Goal: Communication & Community: Answer question/provide support

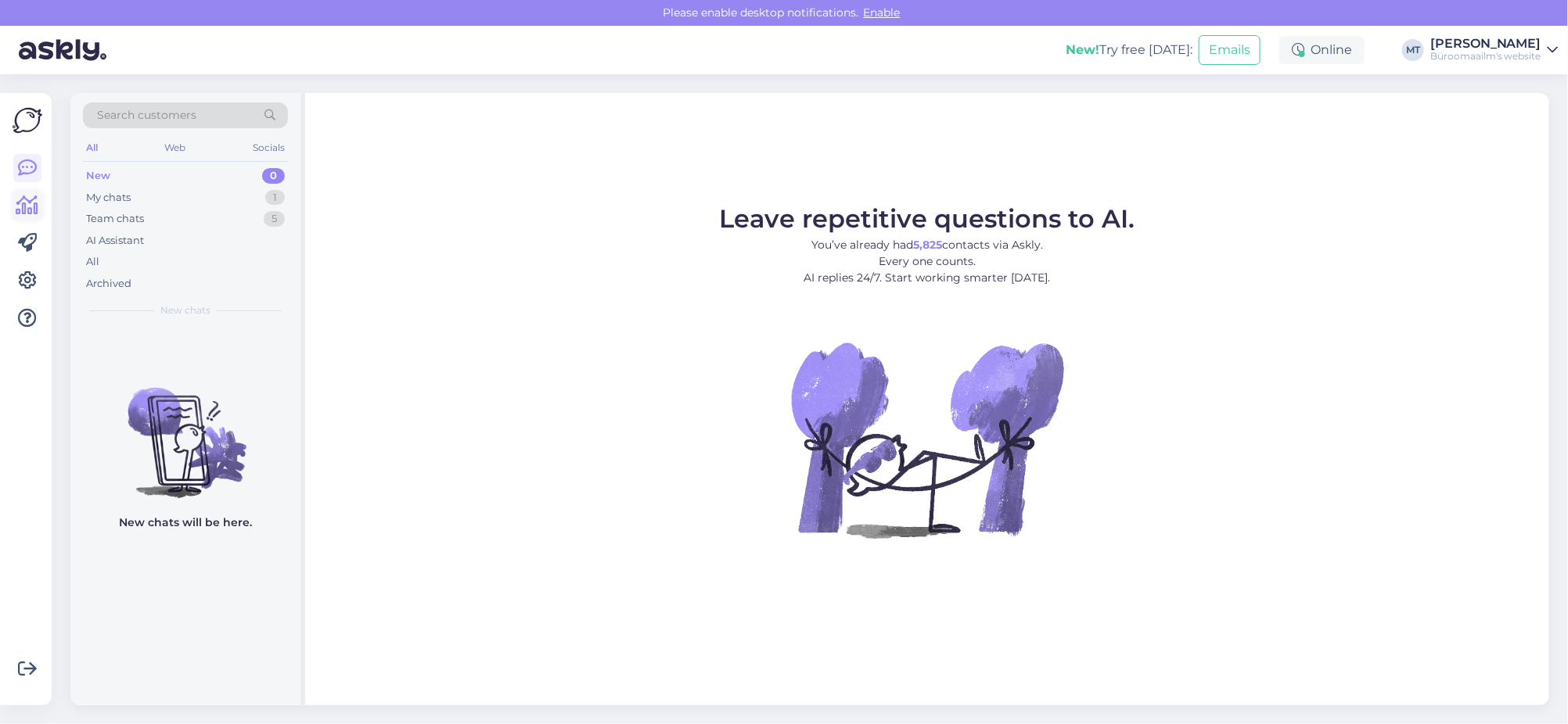
click at [29, 208] on icon at bounding box center [28, 205] width 23 height 19
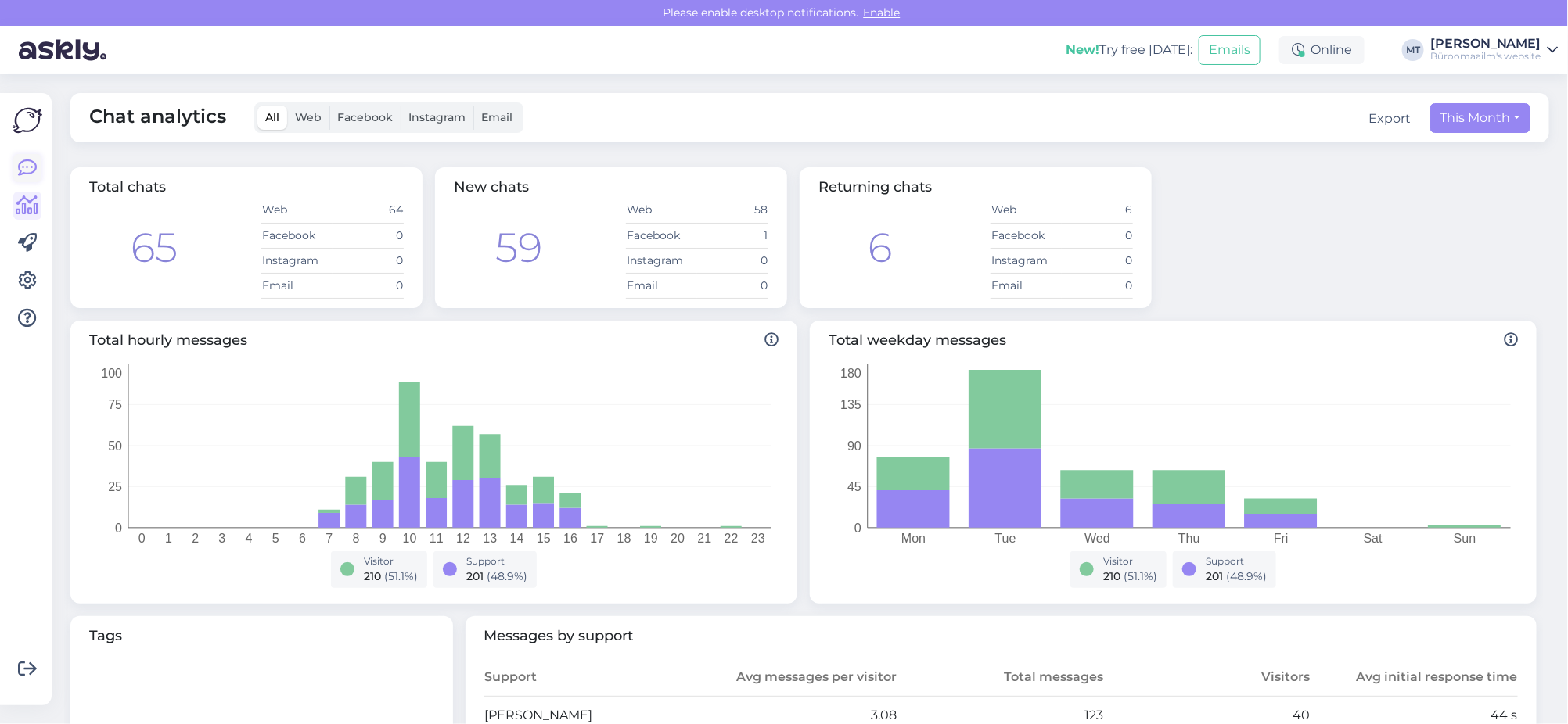
click at [27, 167] on icon at bounding box center [27, 168] width 19 height 19
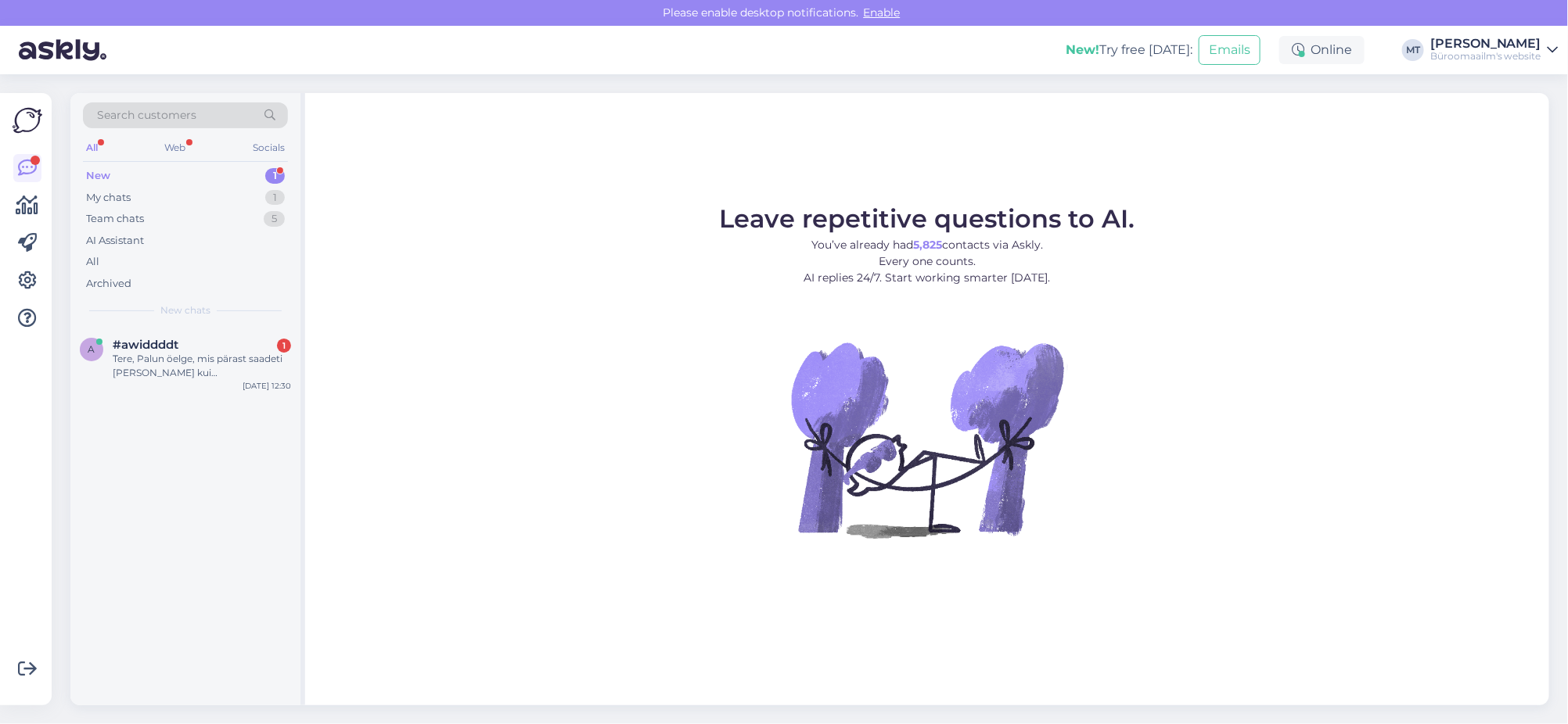
click at [95, 172] on div "New" at bounding box center [98, 176] width 24 height 16
click at [171, 353] on div "Tere, Palun öelge, mis pärast saadeti [PERSON_NAME] kui [PERSON_NAME] eest maks…" at bounding box center [202, 365] width 179 height 28
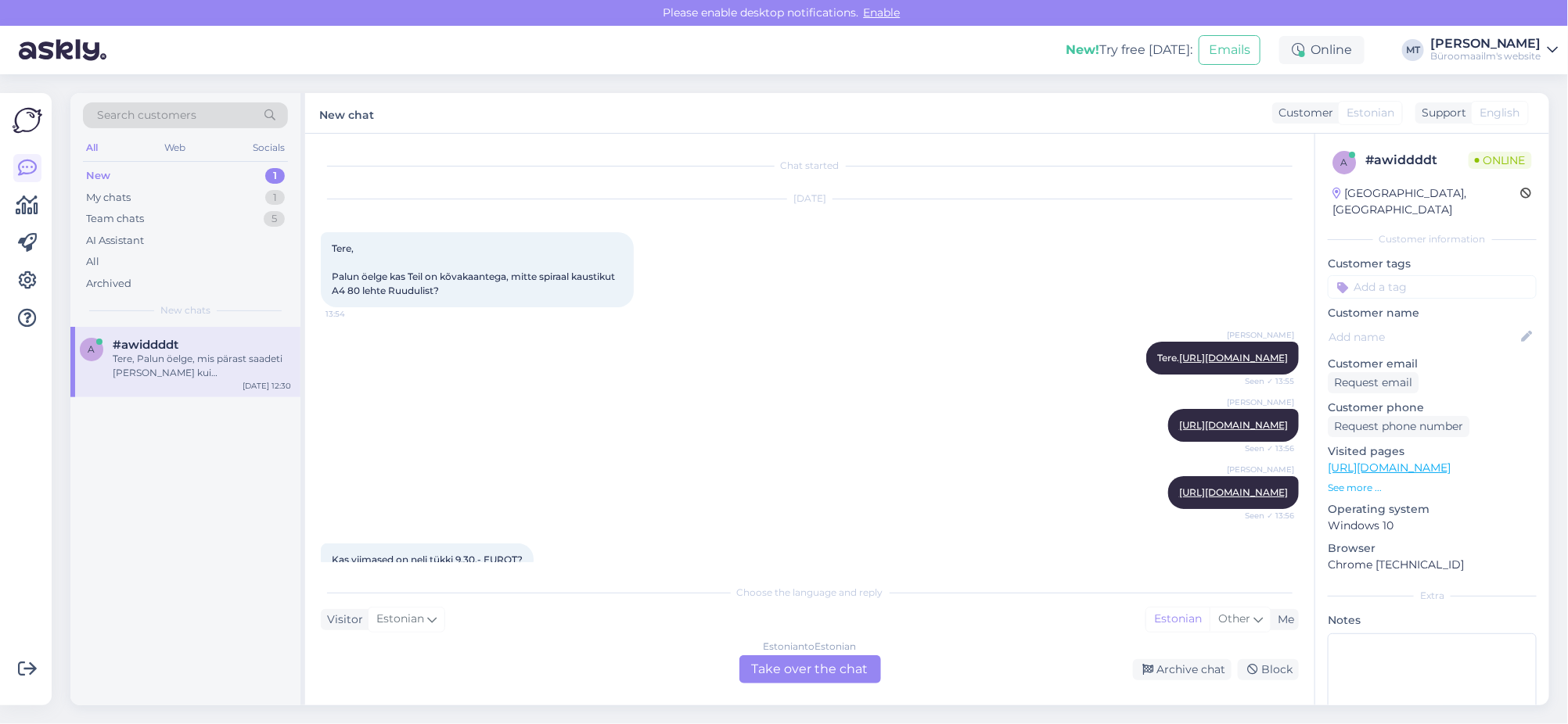
scroll to position [1971, 0]
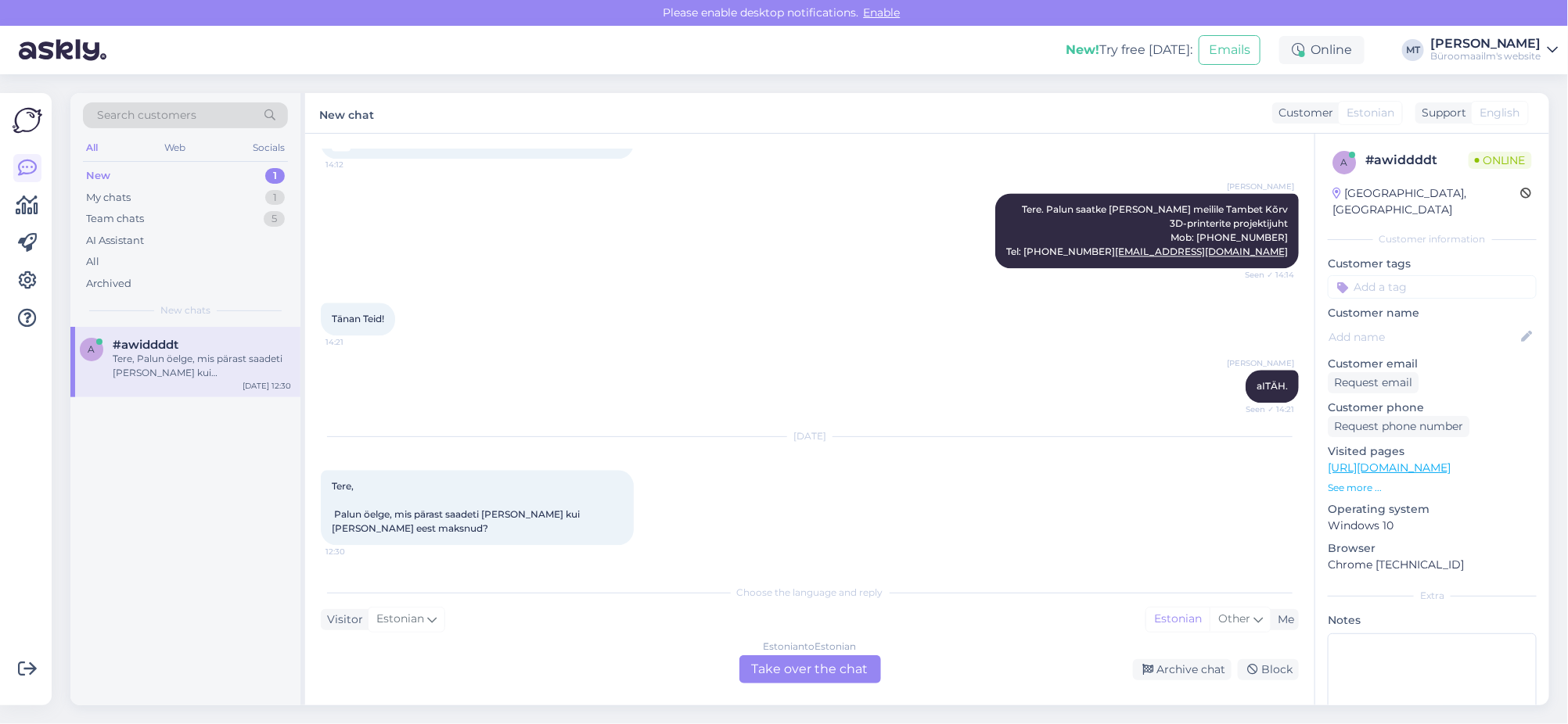
click at [814, 668] on div "Estonian to Estonian Take over the chat" at bounding box center [810, 669] width 141 height 28
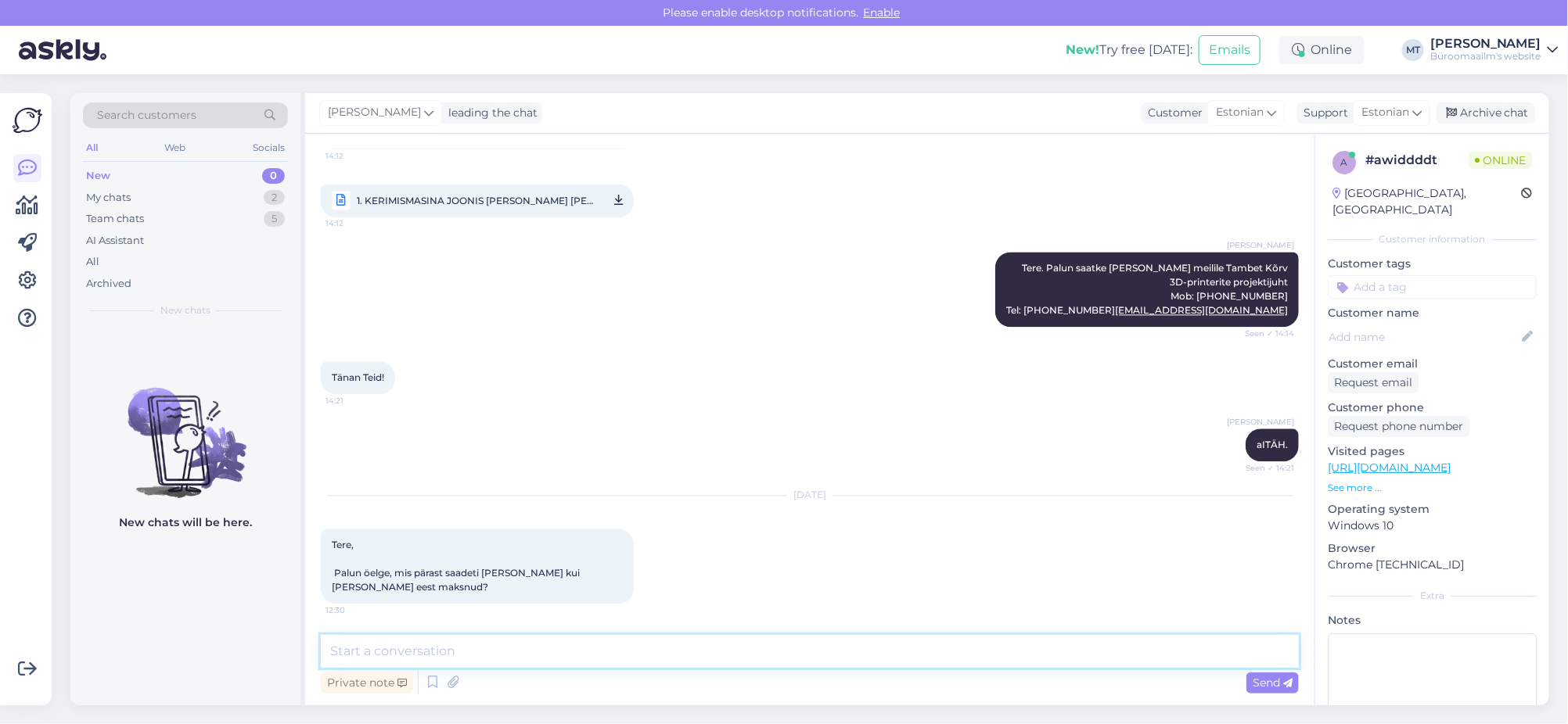
click at [399, 663] on textarea at bounding box center [809, 651] width 978 height 33
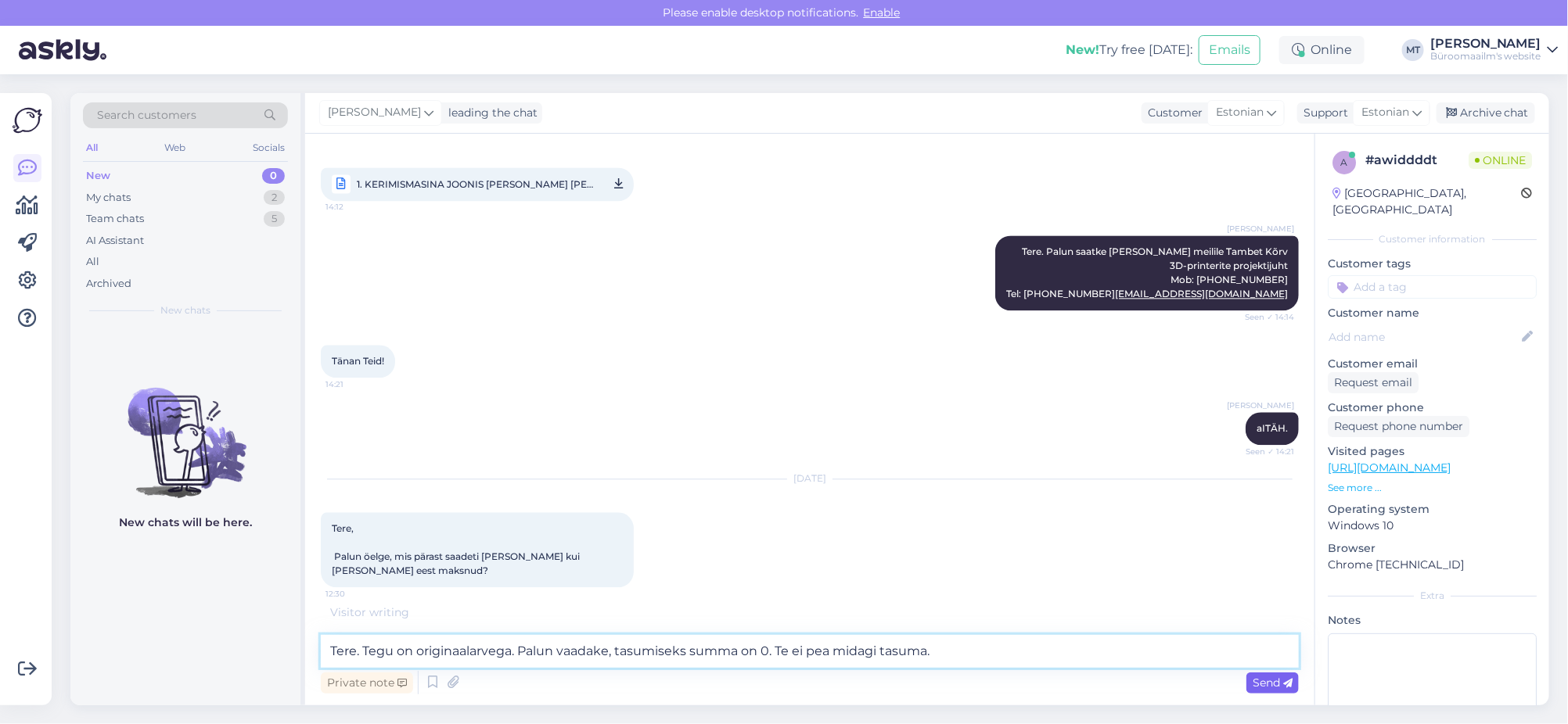
type textarea "Tere. Tegu on originaalarvega. Palun vaadake, tasumiseks summa on 0. Te ei pea …"
click at [1274, 687] on span "Send" at bounding box center [1272, 683] width 40 height 14
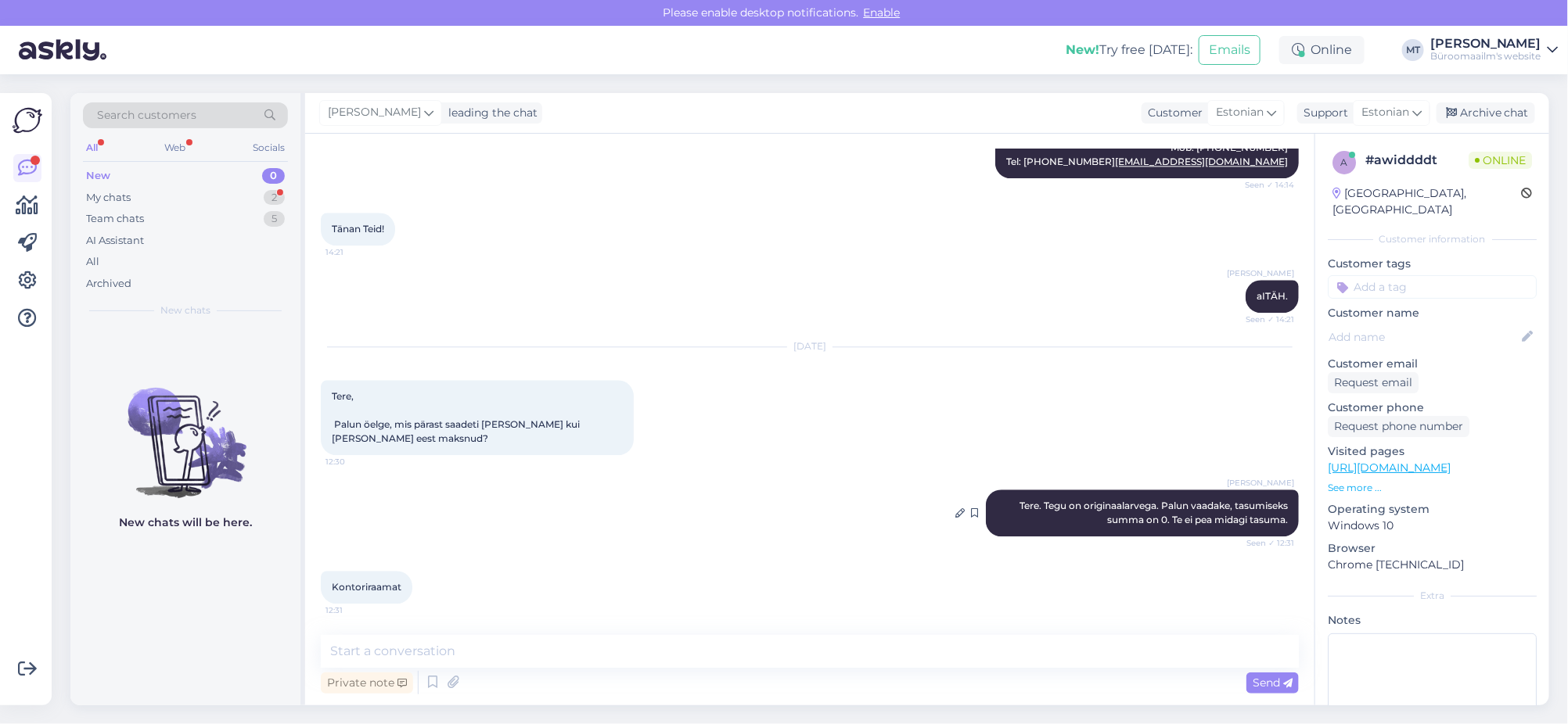
scroll to position [2060, 0]
click at [451, 658] on textarea at bounding box center [809, 651] width 978 height 33
type textarea "Mis on arve number ?"
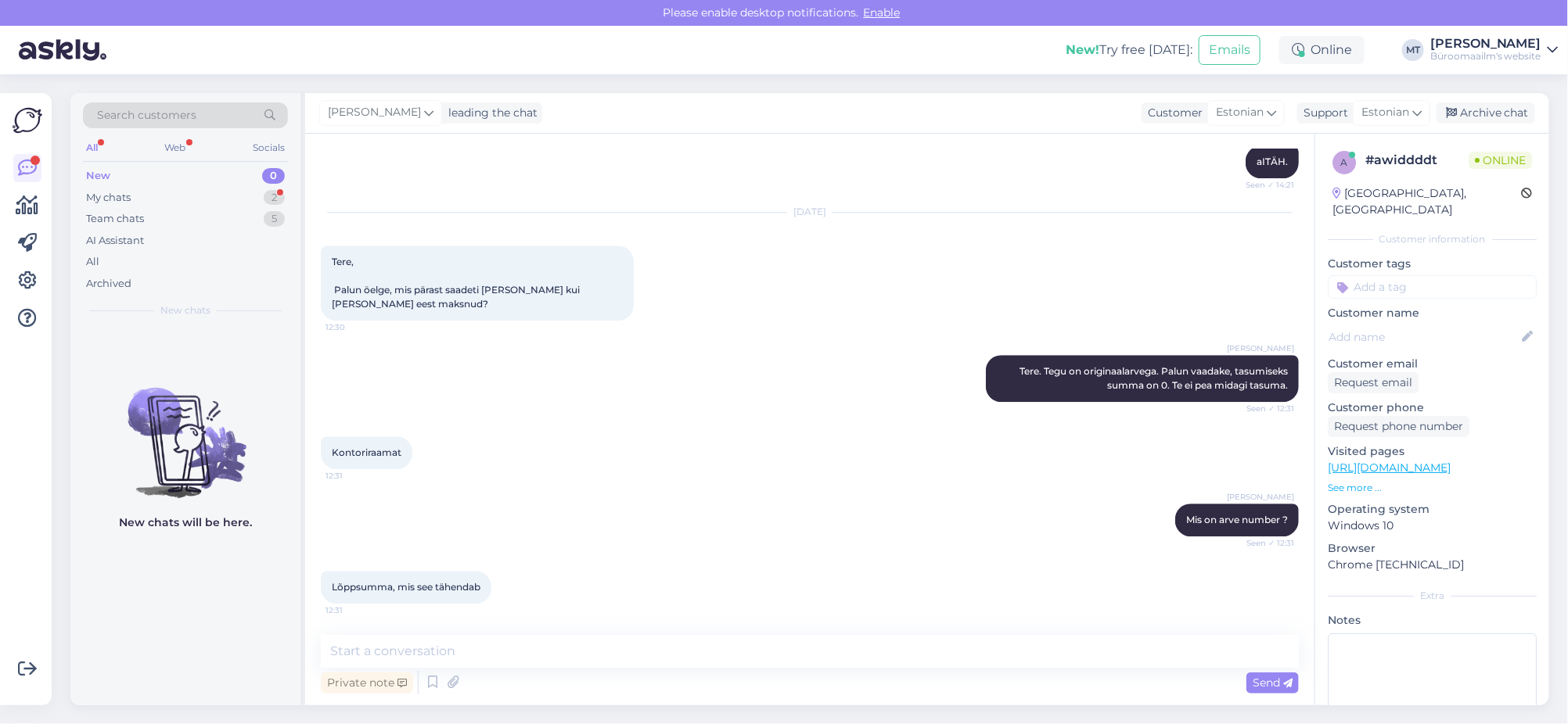
scroll to position [2195, 0]
click at [455, 667] on textarea at bounding box center [809, 651] width 978 height 33
type textarea "Palun mis on arve number, saan siis üle vaadata."
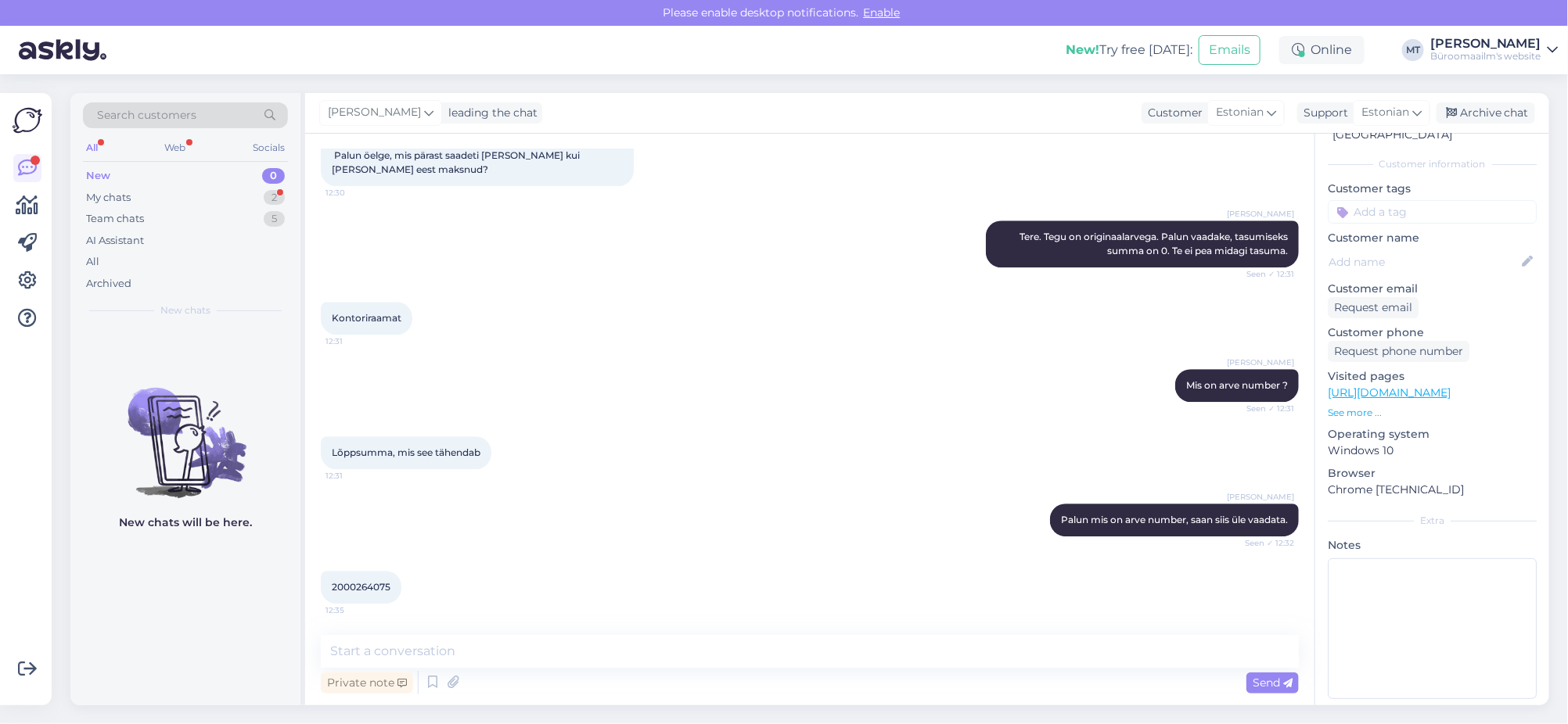
scroll to position [2329, 0]
drag, startPoint x: 397, startPoint y: 583, endPoint x: 332, endPoint y: 590, distance: 65.4
click at [332, 590] on div "2000264075 12:35" at bounding box center [361, 587] width 81 height 33
copy span "2000264075"
click at [433, 653] on textarea at bounding box center [809, 651] width 978 height 33
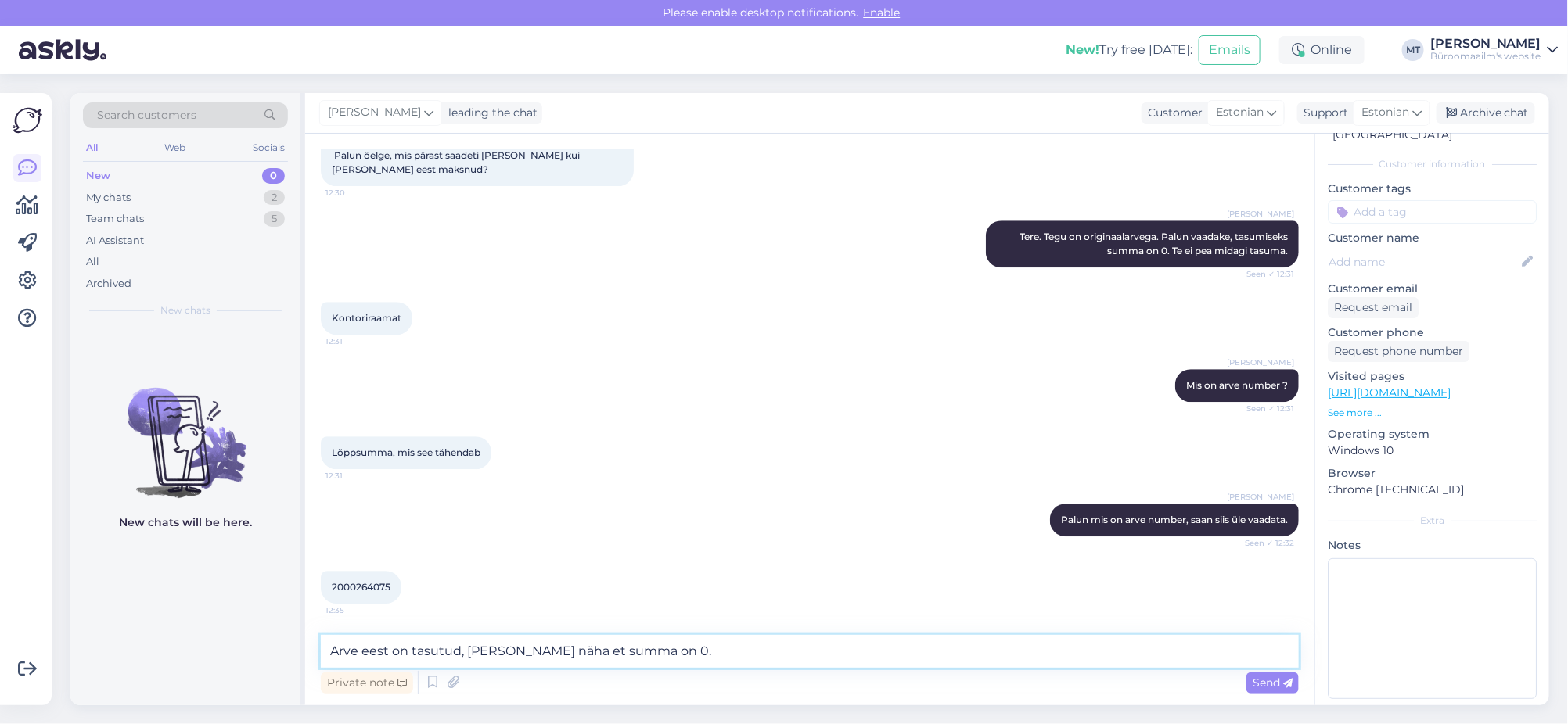
type textarea "Arve eest on tasutud, [PERSON_NAME] näha et summa on 0."
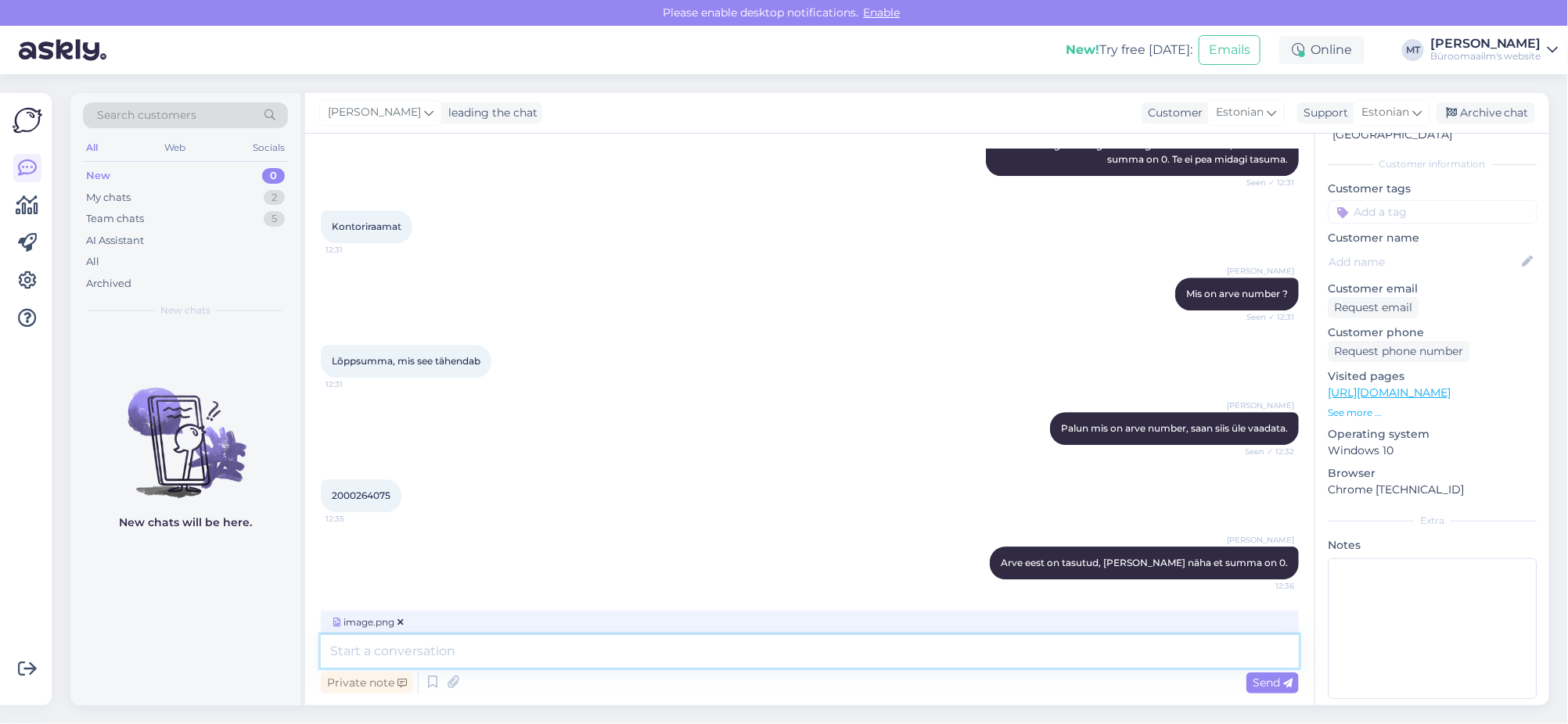
scroll to position [2495, 0]
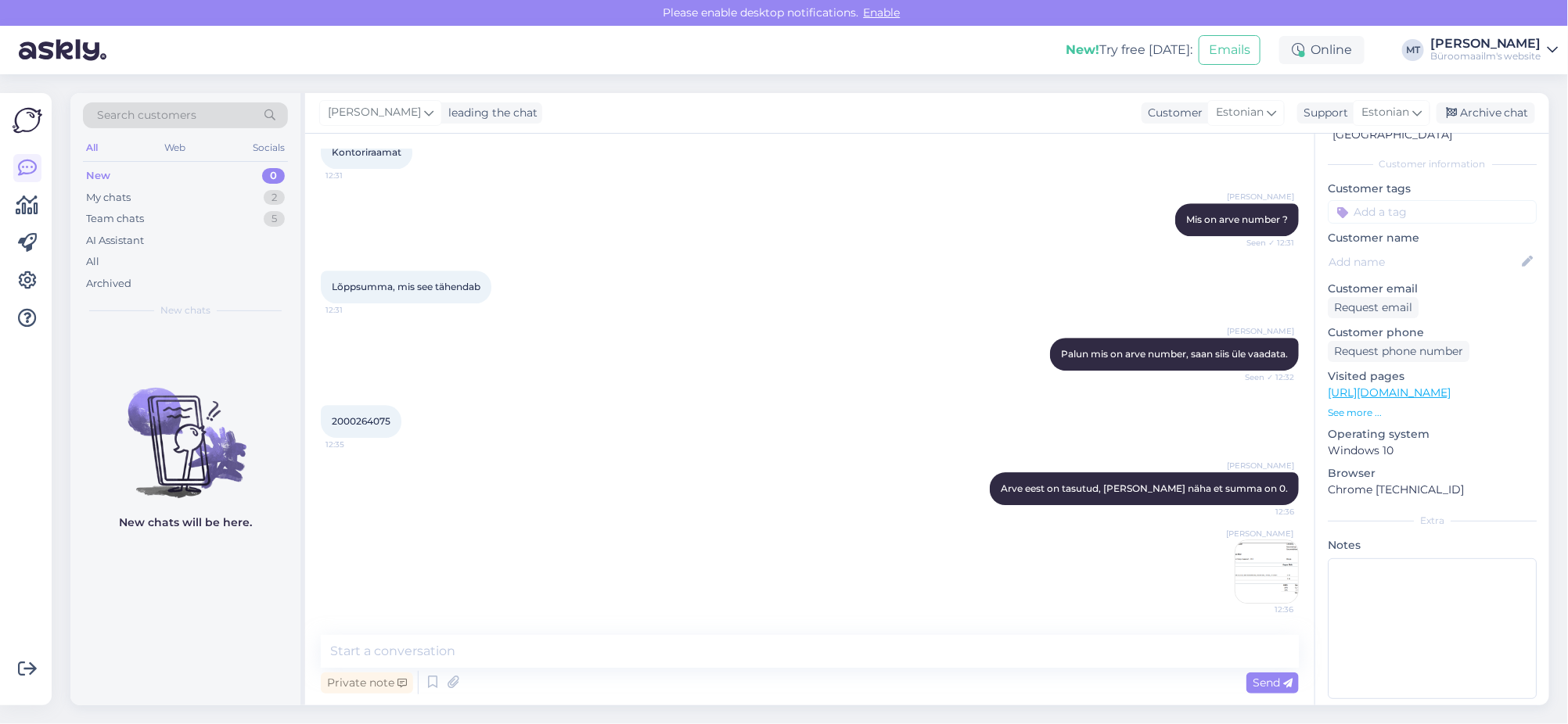
click at [1252, 567] on img at bounding box center [1267, 572] width 62 height 62
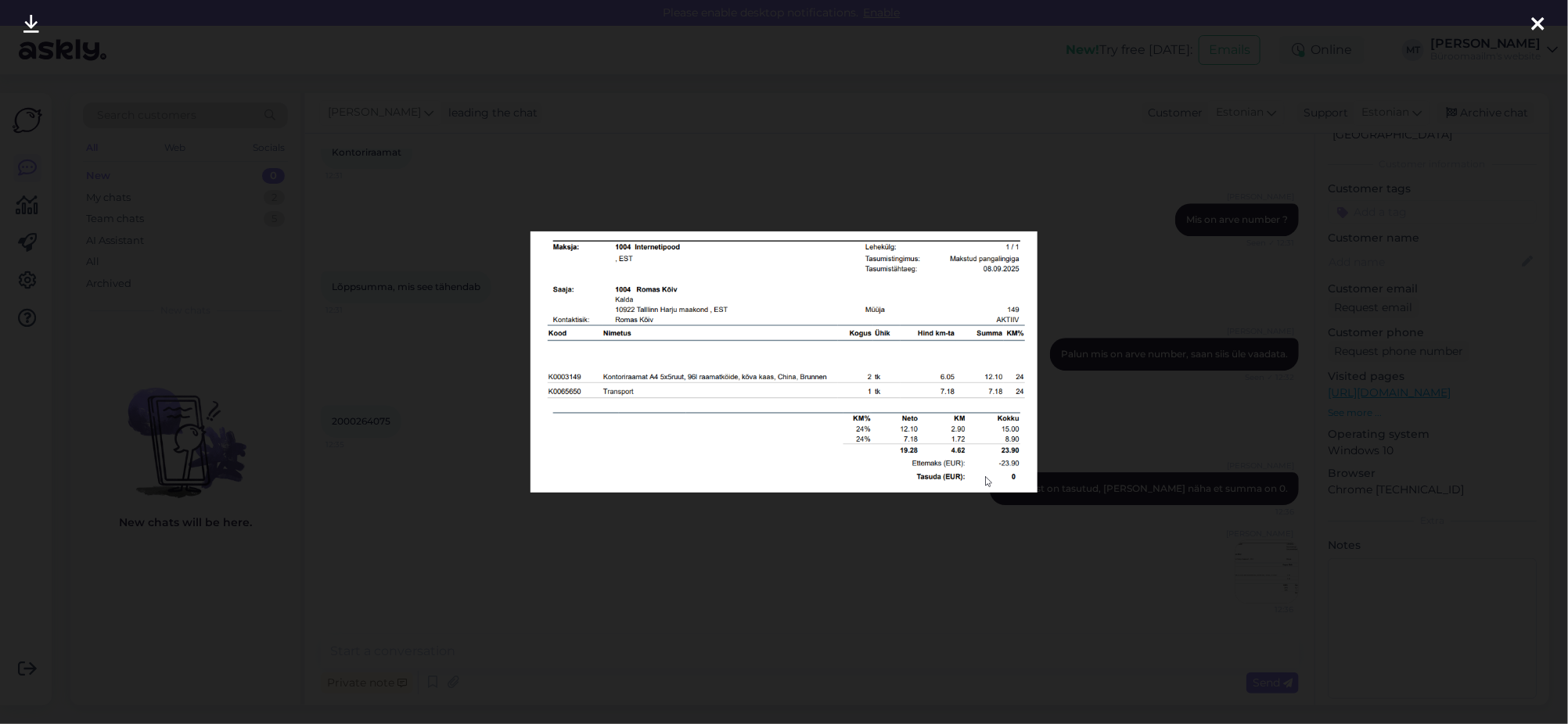
click at [1539, 15] on icon at bounding box center [1538, 25] width 13 height 20
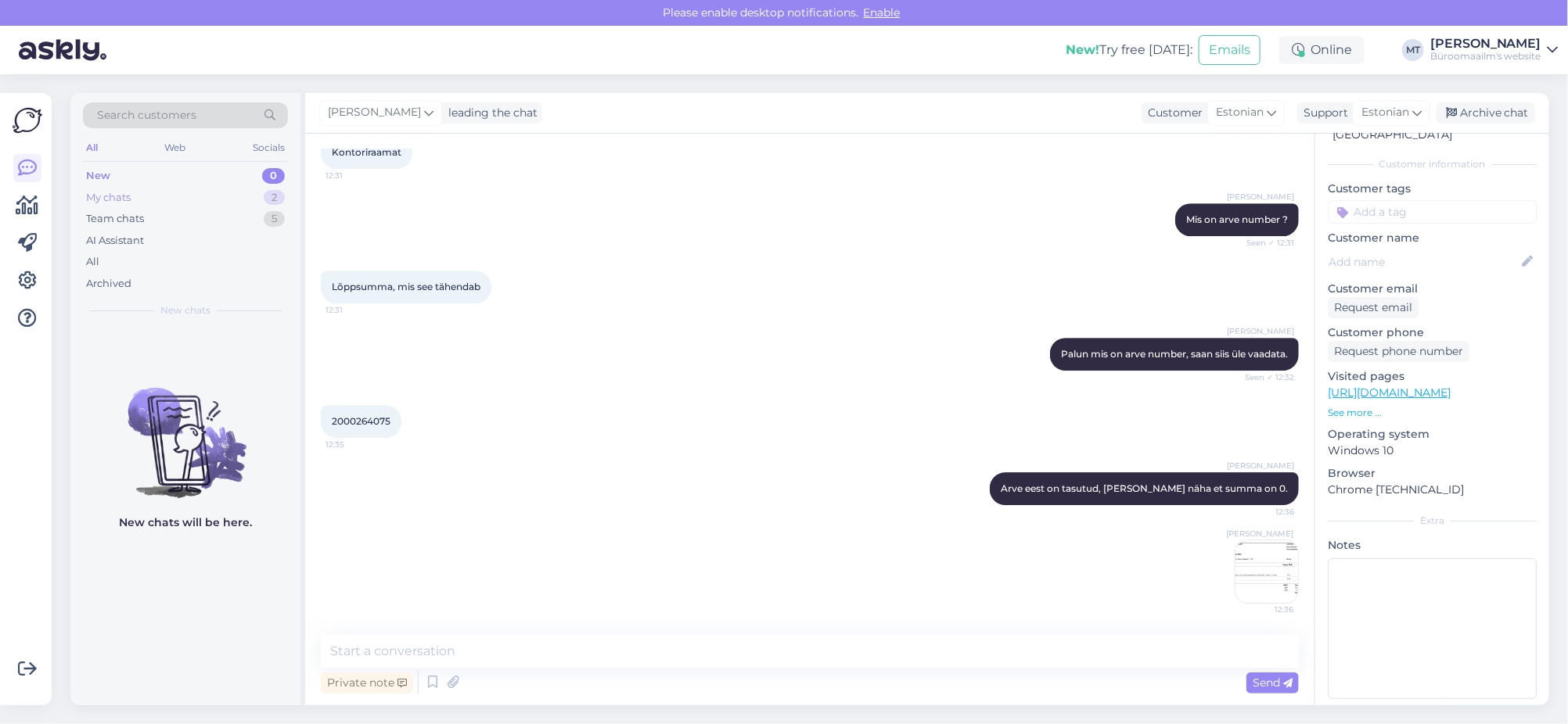
click at [103, 194] on div "My chats" at bounding box center [108, 198] width 45 height 16
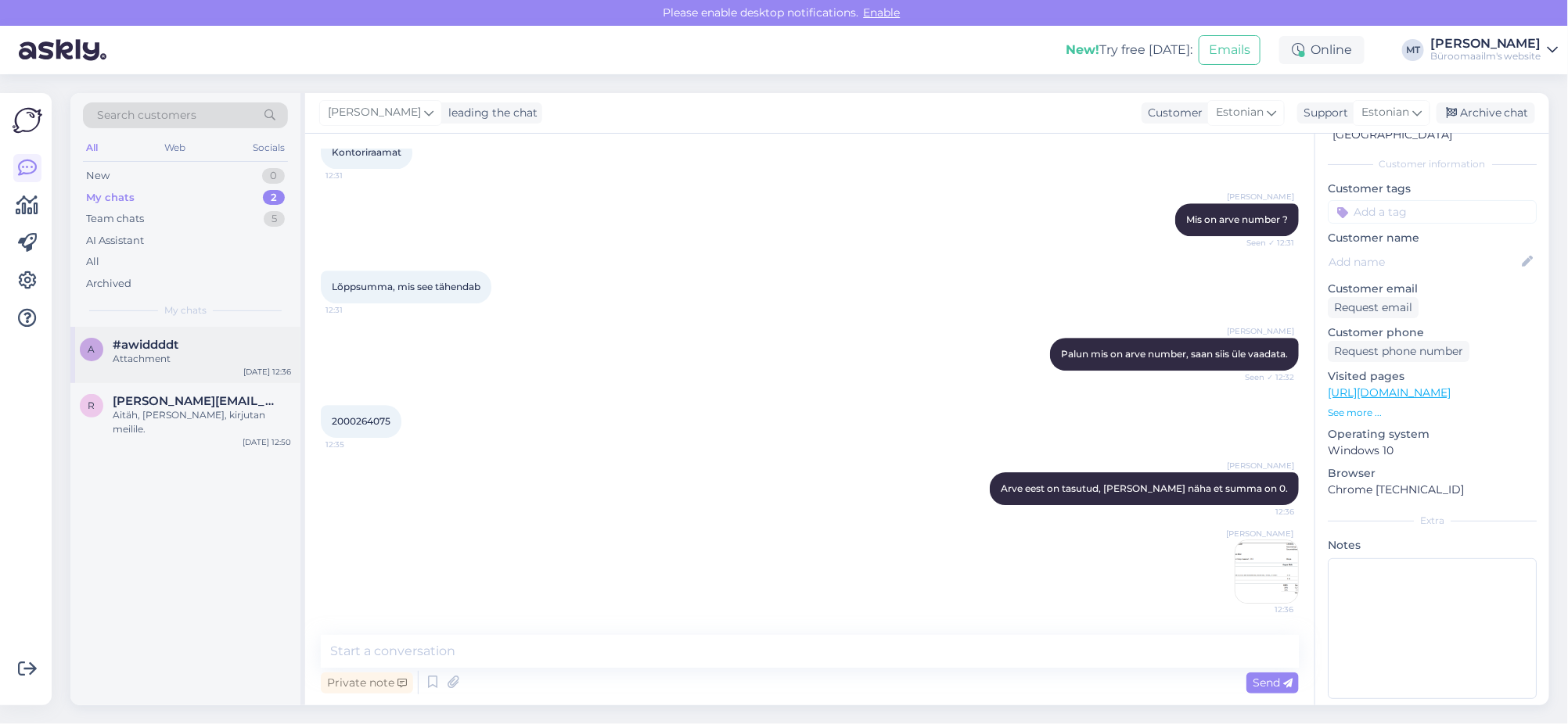
click at [126, 347] on span "#awiddddt" at bounding box center [146, 344] width 66 height 14
click at [1504, 118] on div "Archive chat" at bounding box center [1485, 113] width 99 height 21
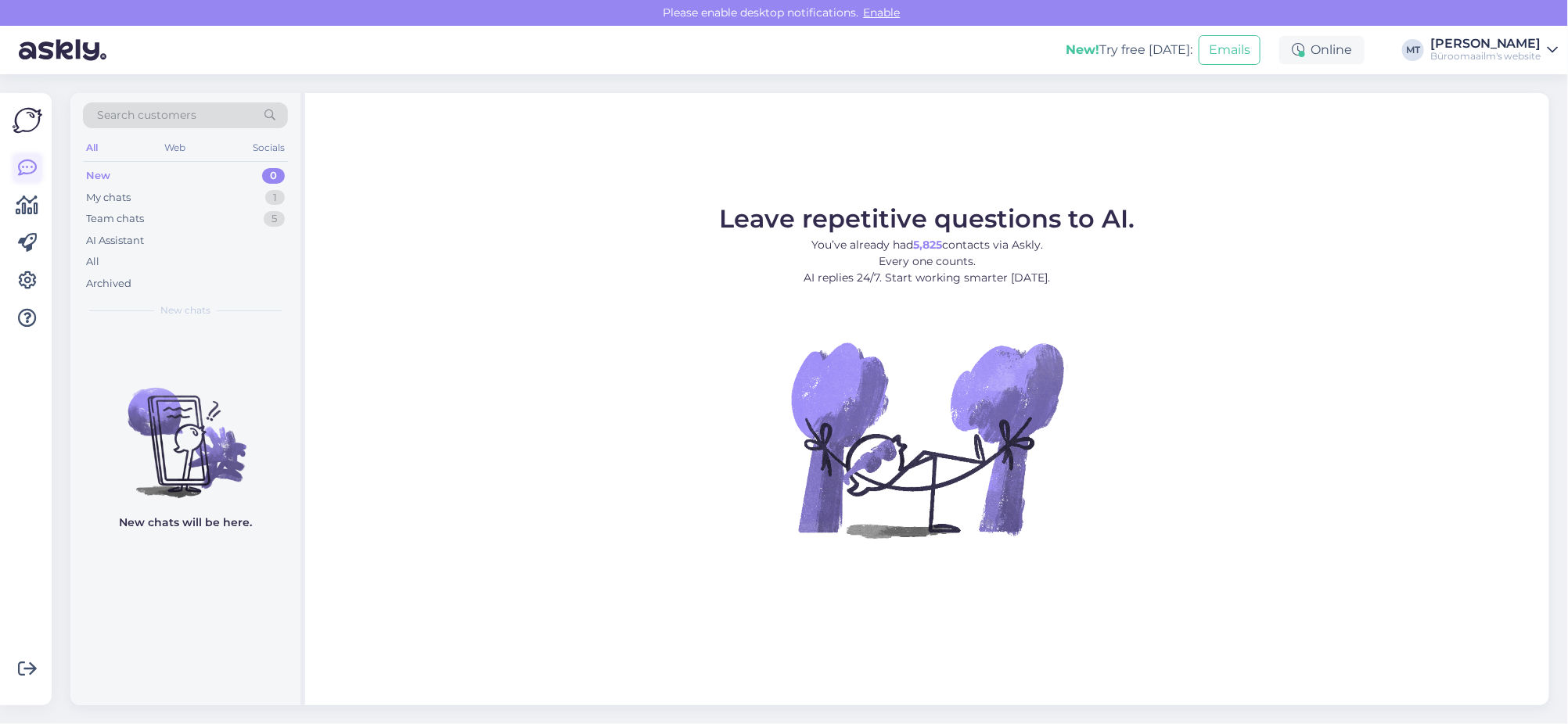
click at [29, 171] on icon at bounding box center [27, 168] width 19 height 19
click at [23, 202] on icon at bounding box center [28, 205] width 23 height 19
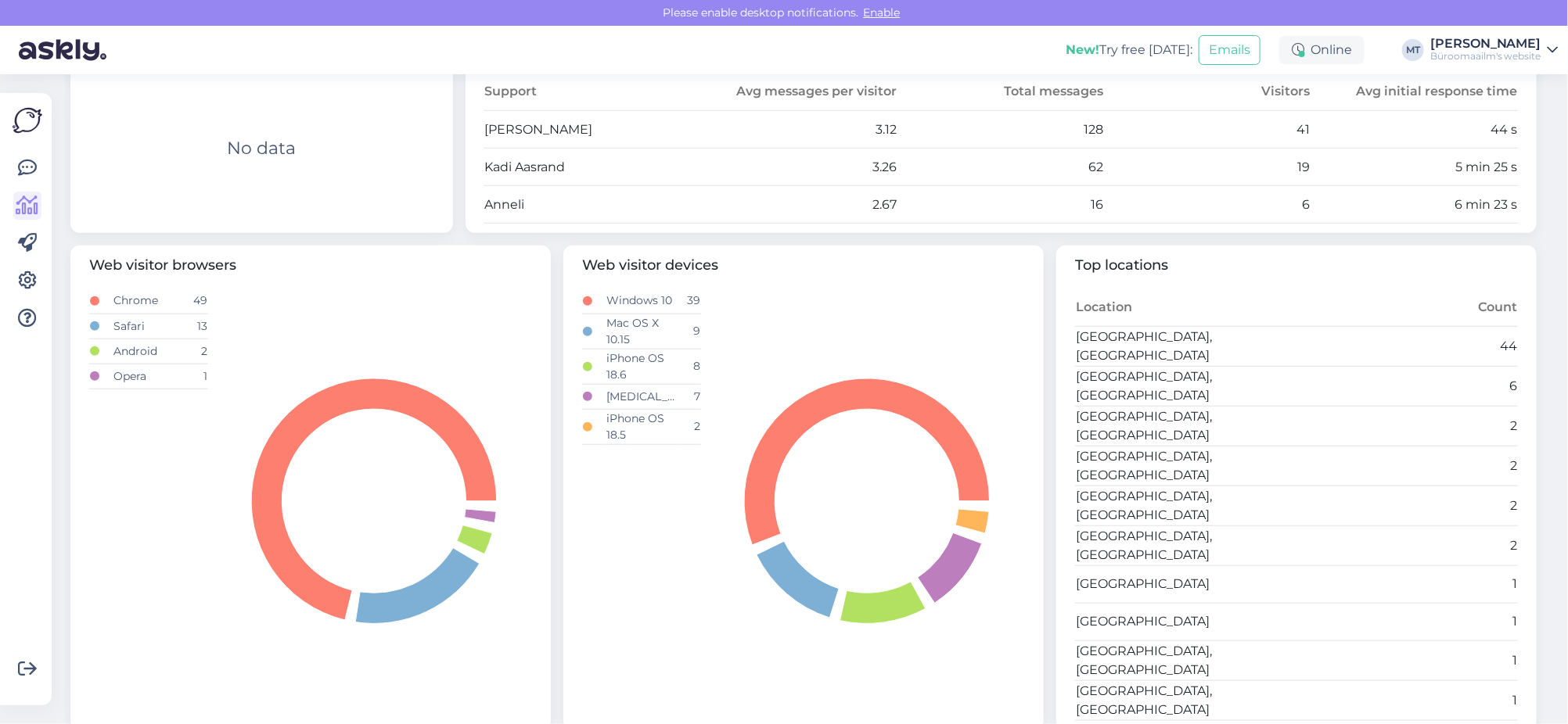
scroll to position [587, 0]
click at [25, 163] on icon at bounding box center [27, 168] width 19 height 19
